Goal: Transaction & Acquisition: Book appointment/travel/reservation

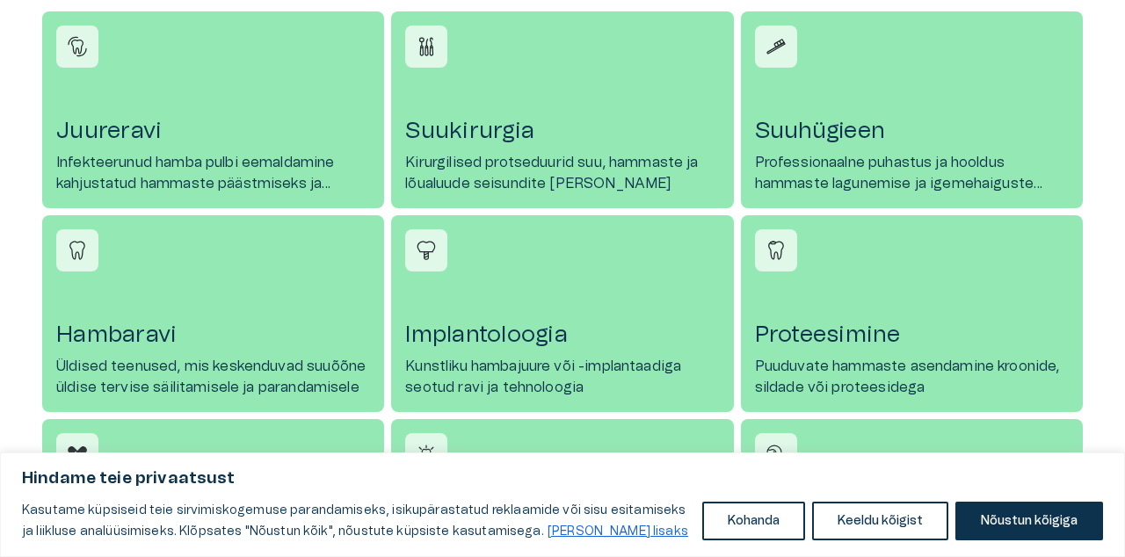
scroll to position [817, 0]
click at [852, 339] on h4 "Proteesimine" at bounding box center [912, 334] width 314 height 28
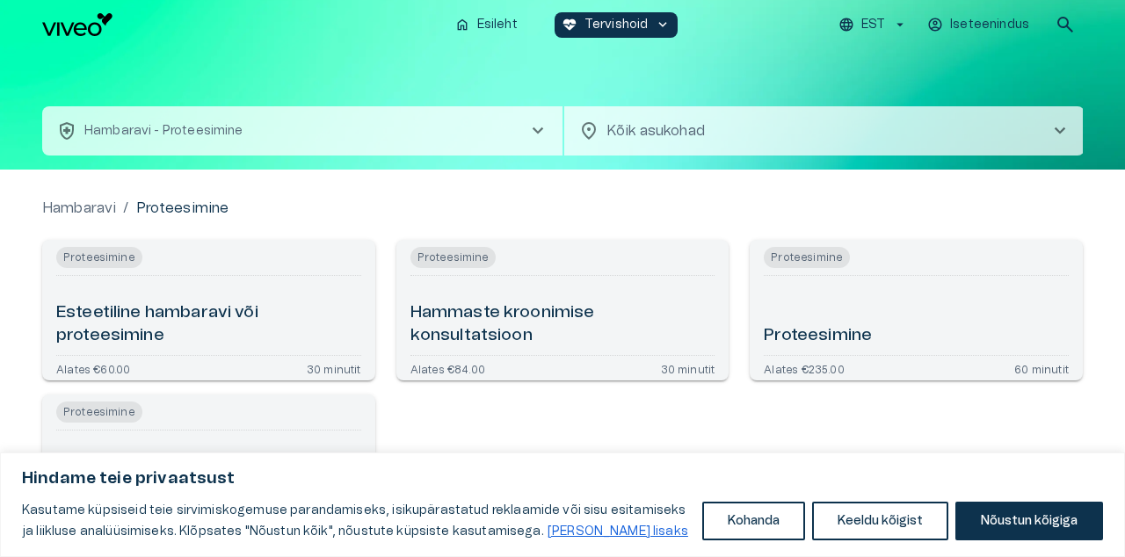
click at [876, 313] on div "Proteesimine" at bounding box center [916, 315] width 305 height 65
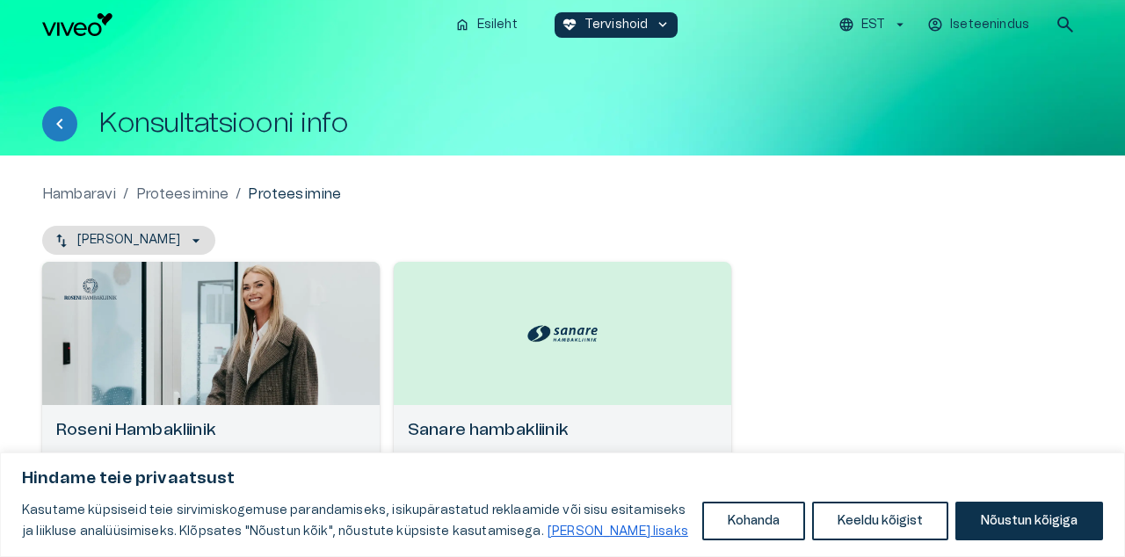
click at [576, 353] on div "Open selected supplier available booking dates" at bounding box center [563, 333] width 338 height 143
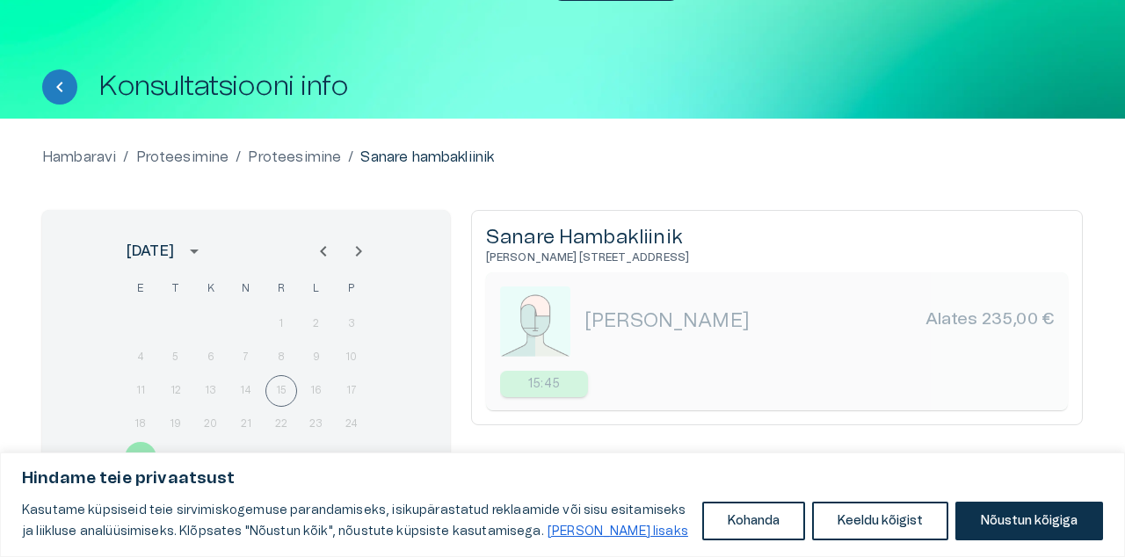
scroll to position [63, 0]
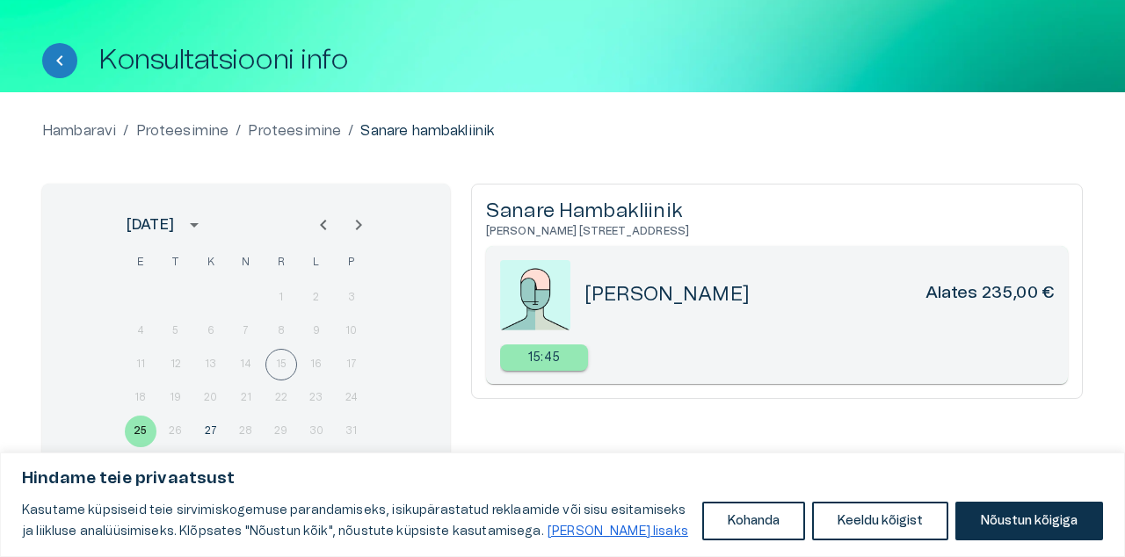
click at [559, 309] on img at bounding box center [535, 295] width 70 height 70
click at [562, 498] on div "Sanare Hambakliinik [PERSON_NAME] [STREET_ADDRESS] [PERSON_NAME] Alates 235,00 …" at bounding box center [777, 348] width 612 height 329
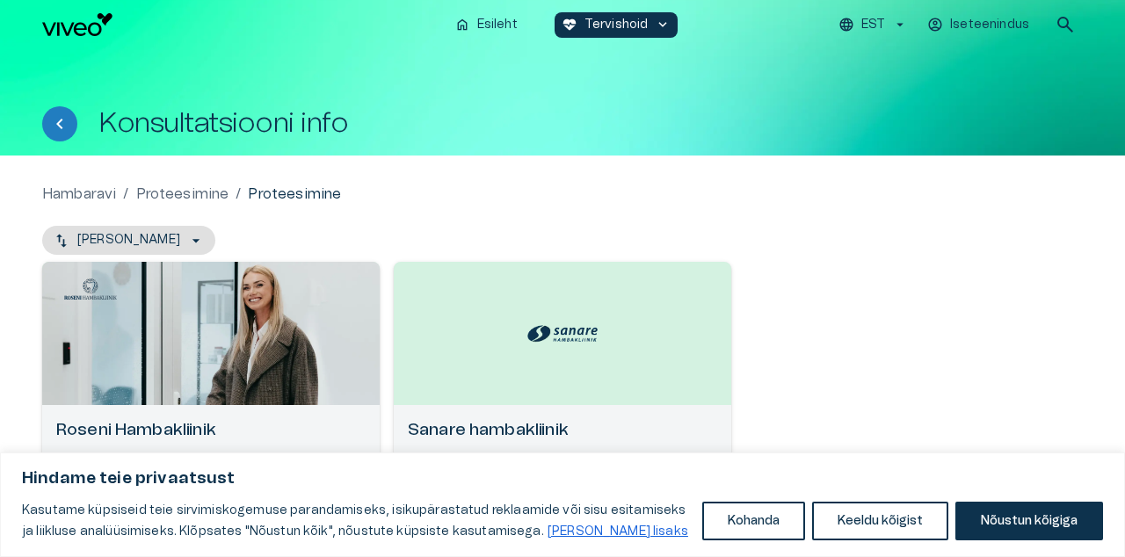
click at [200, 373] on div "Open selected supplier available booking dates" at bounding box center [211, 333] width 338 height 143
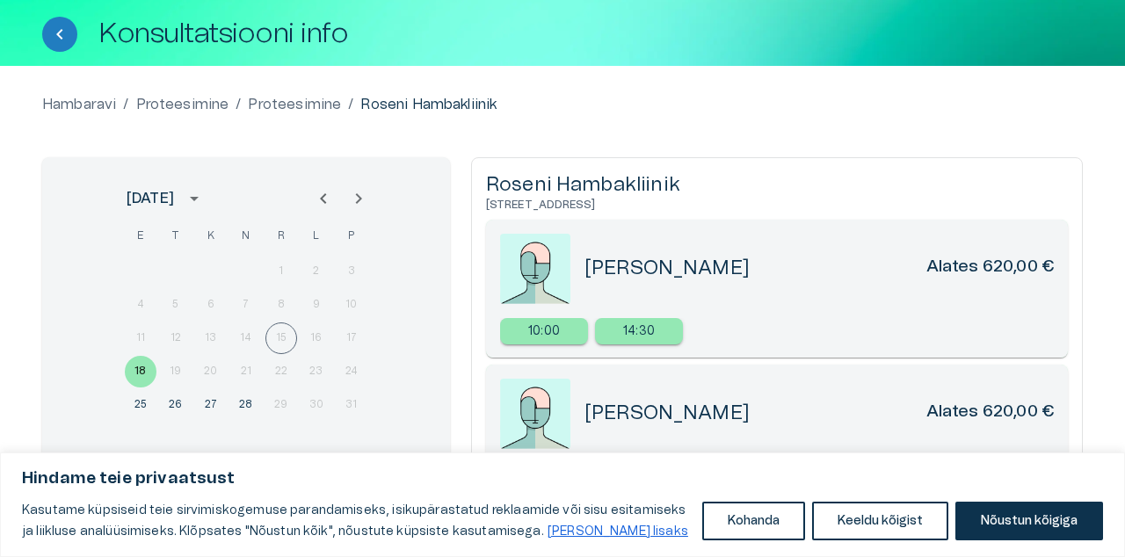
scroll to position [95, 0]
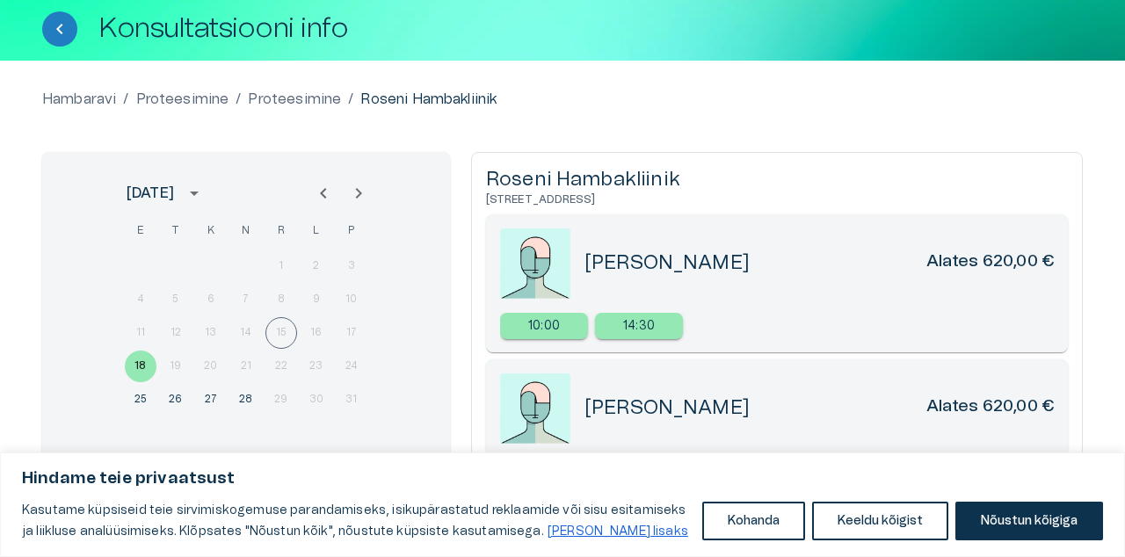
click at [905, 541] on button "Keeldu kõigist" at bounding box center [880, 521] width 136 height 39
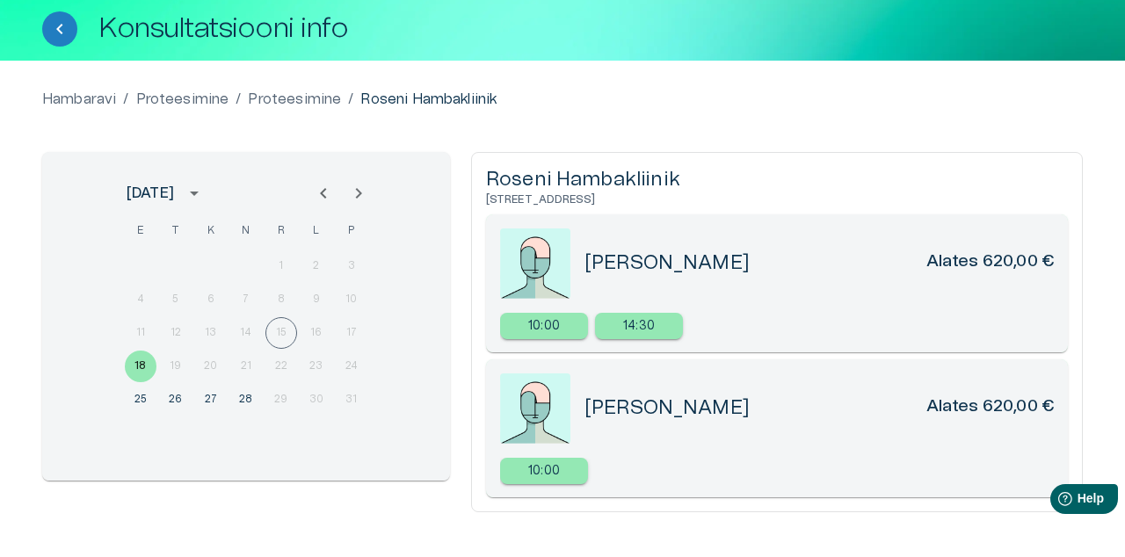
scroll to position [149, 0]
